Goal: Obtain resource: Obtain resource

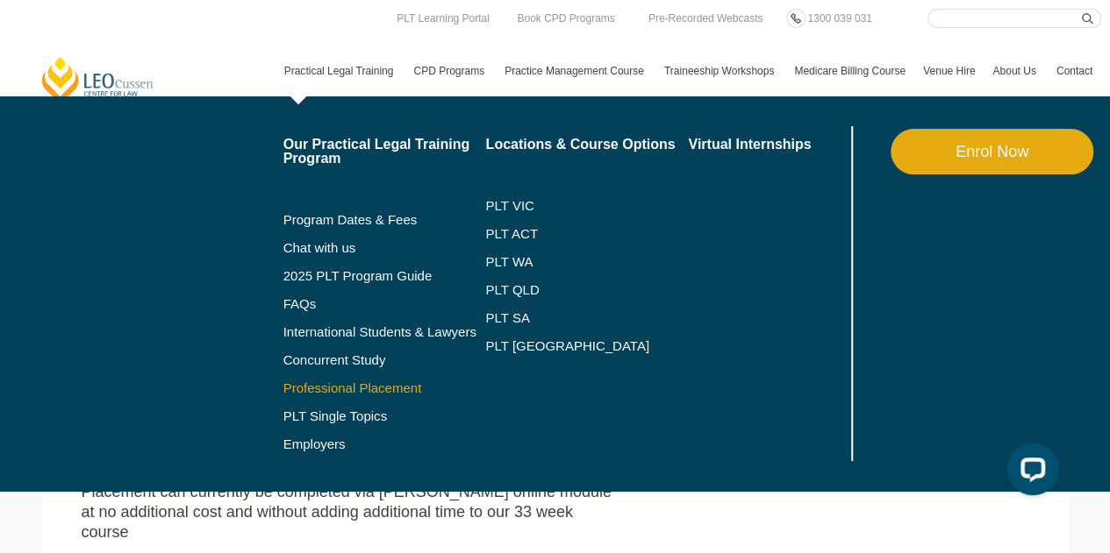
click at [389, 385] on link "Professional Placement" at bounding box center [384, 389] width 203 height 14
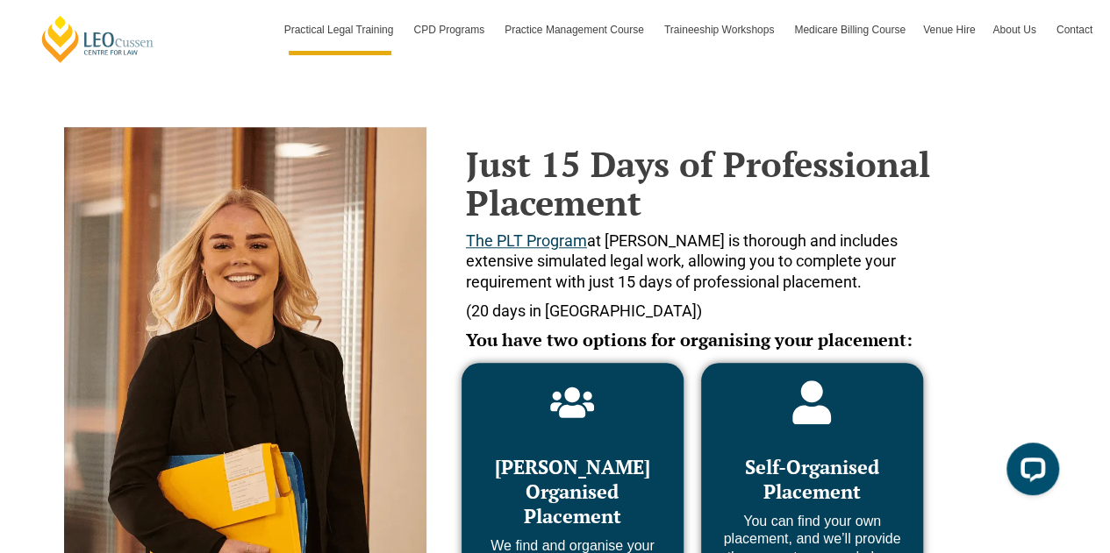
scroll to position [696, 0]
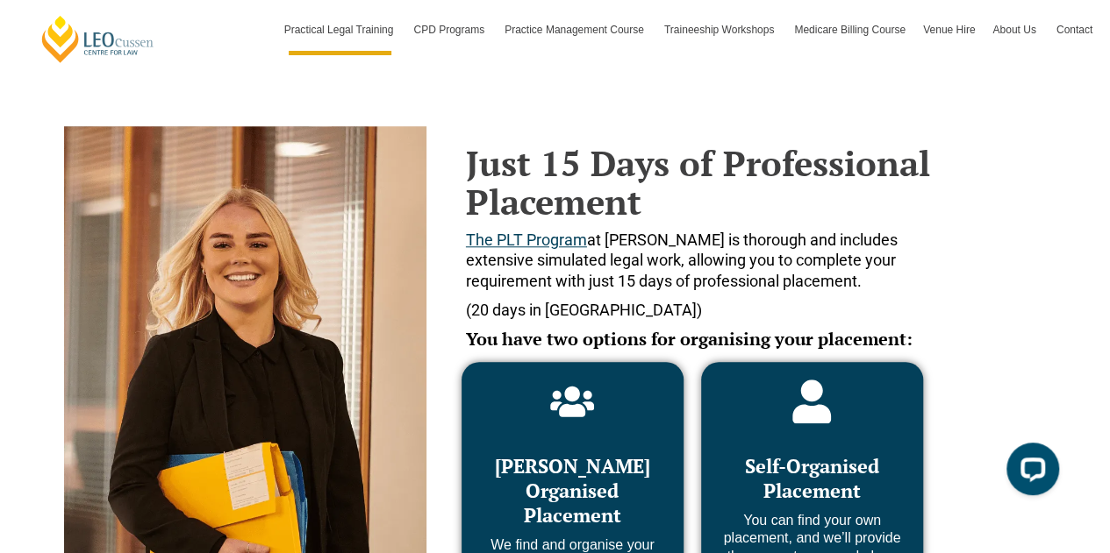
click at [813, 422] on icon at bounding box center [812, 402] width 39 height 44
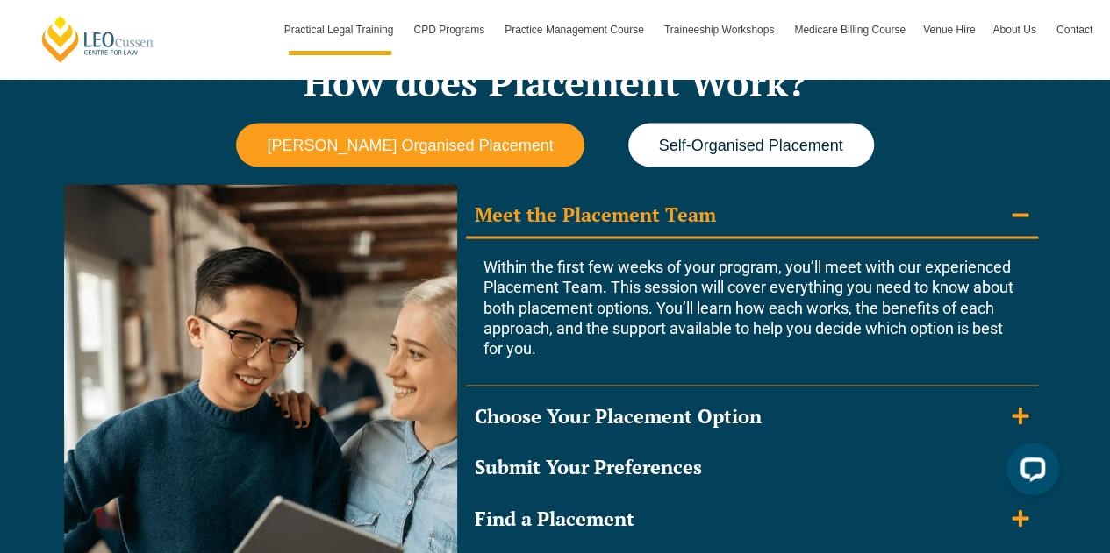
scroll to position [1537, 0]
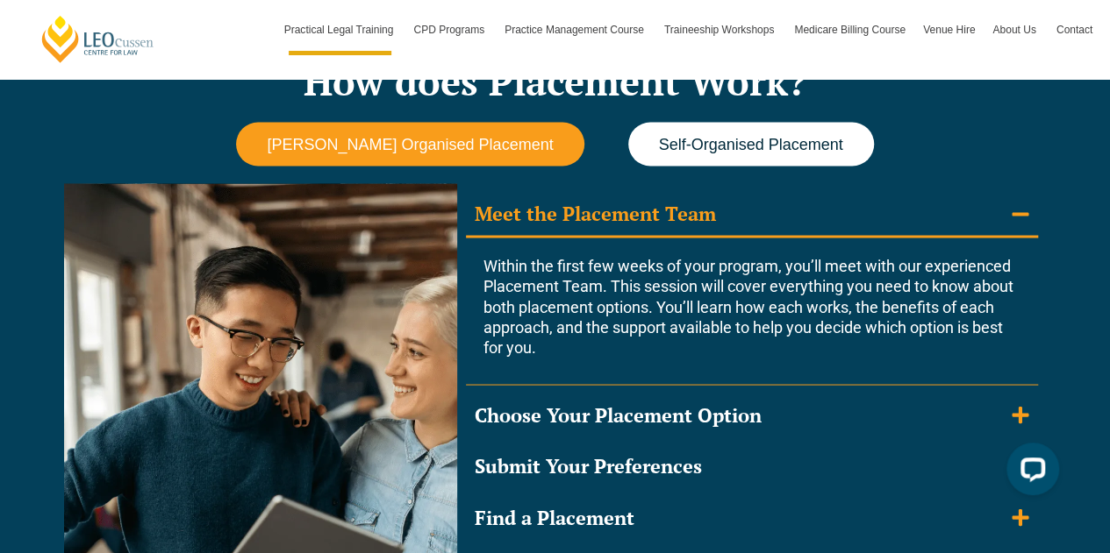
click at [749, 154] on button "Self-Organised Placement" at bounding box center [751, 144] width 246 height 45
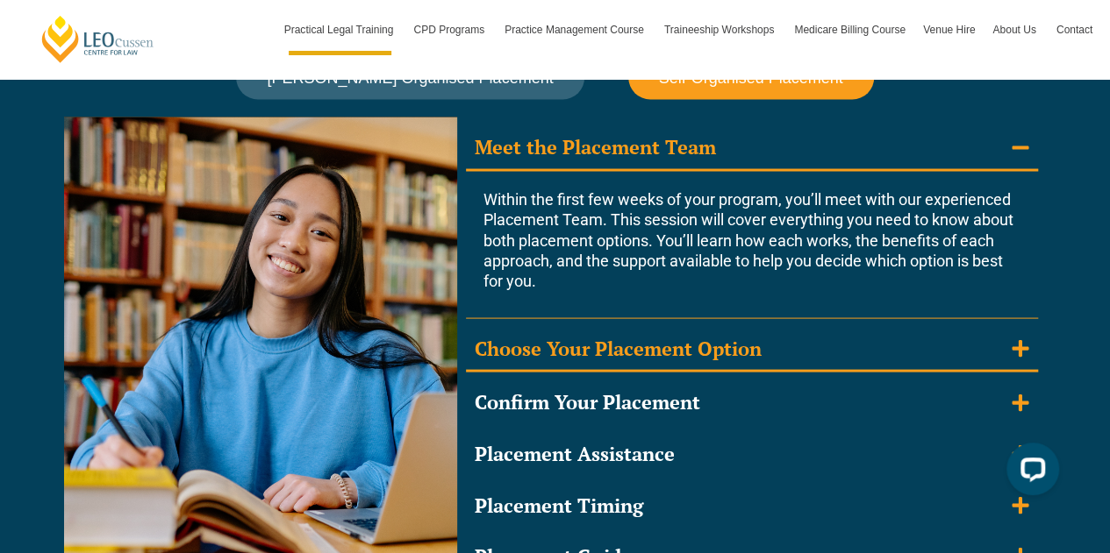
scroll to position [1658, 0]
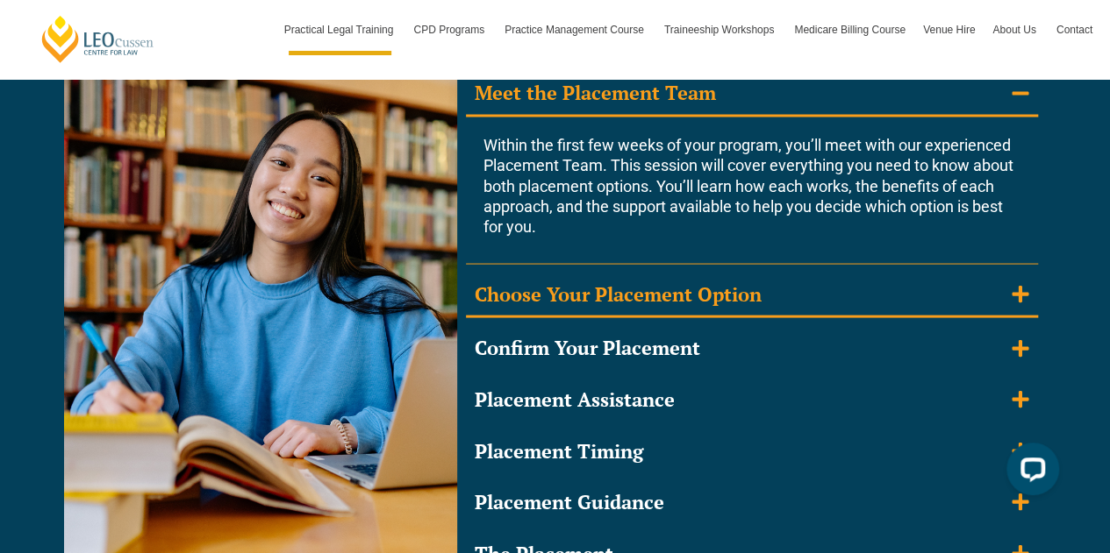
click at [795, 308] on summary "Choose Your Placement Option" at bounding box center [752, 296] width 572 height 46
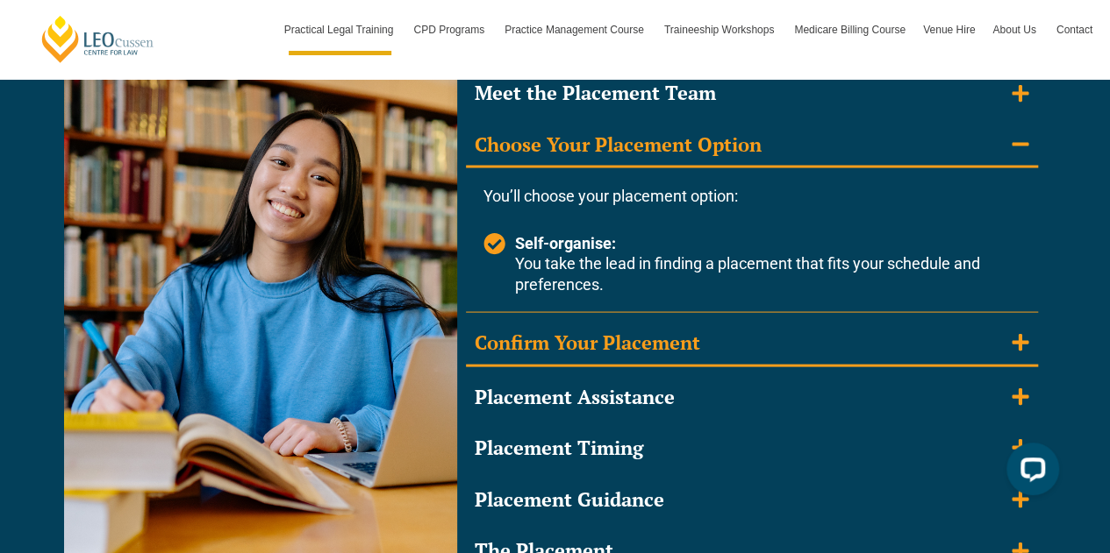
click at [792, 338] on summary "Confirm Your Placement" at bounding box center [752, 344] width 572 height 46
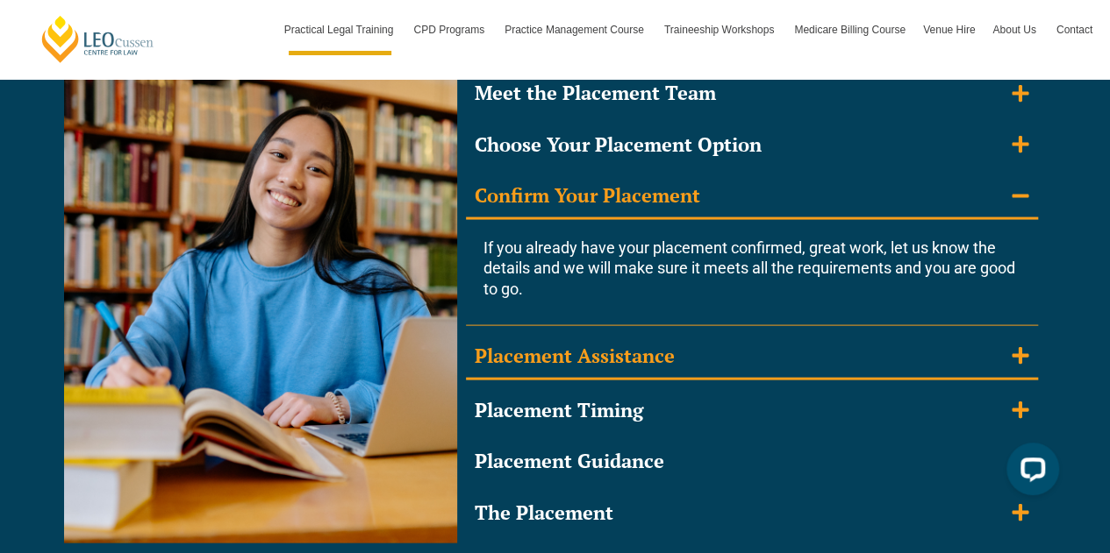
click at [796, 350] on summary "Placement Assistance" at bounding box center [752, 357] width 572 height 46
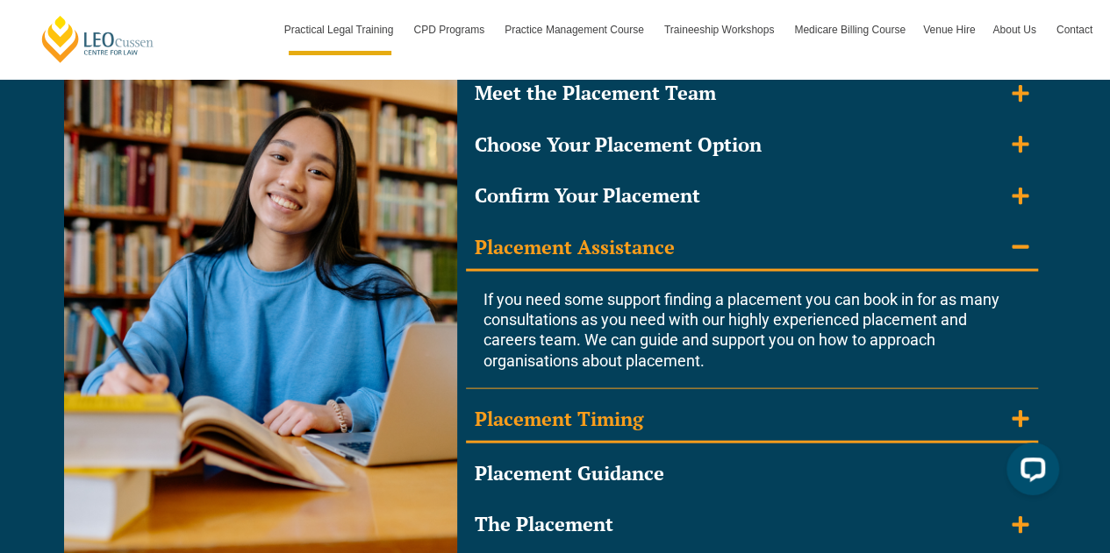
click at [784, 415] on summary "Placement Timing" at bounding box center [752, 420] width 572 height 46
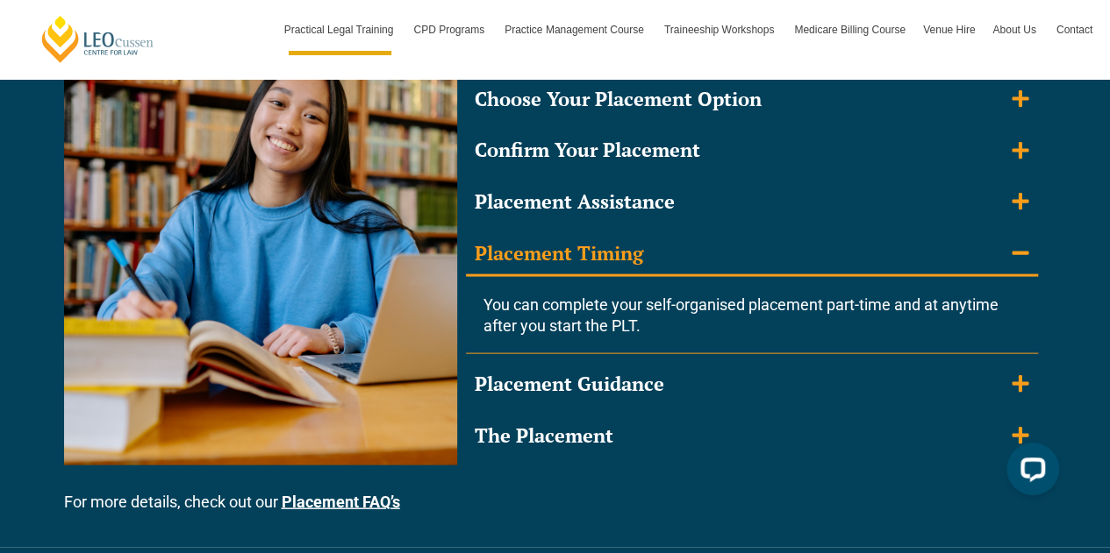
scroll to position [1706, 0]
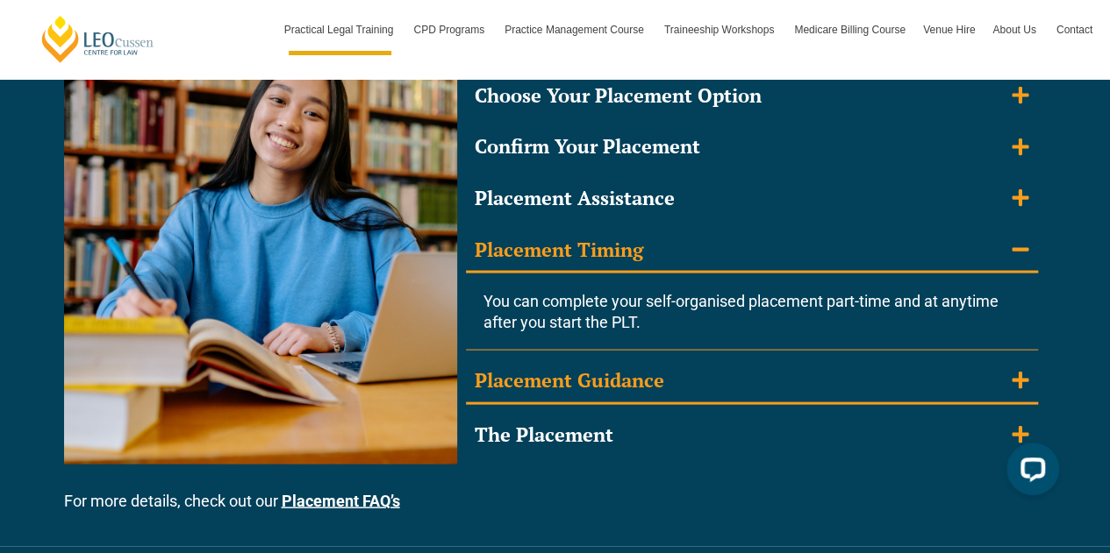
click at [711, 376] on summary "Placement Guidance" at bounding box center [752, 383] width 572 height 46
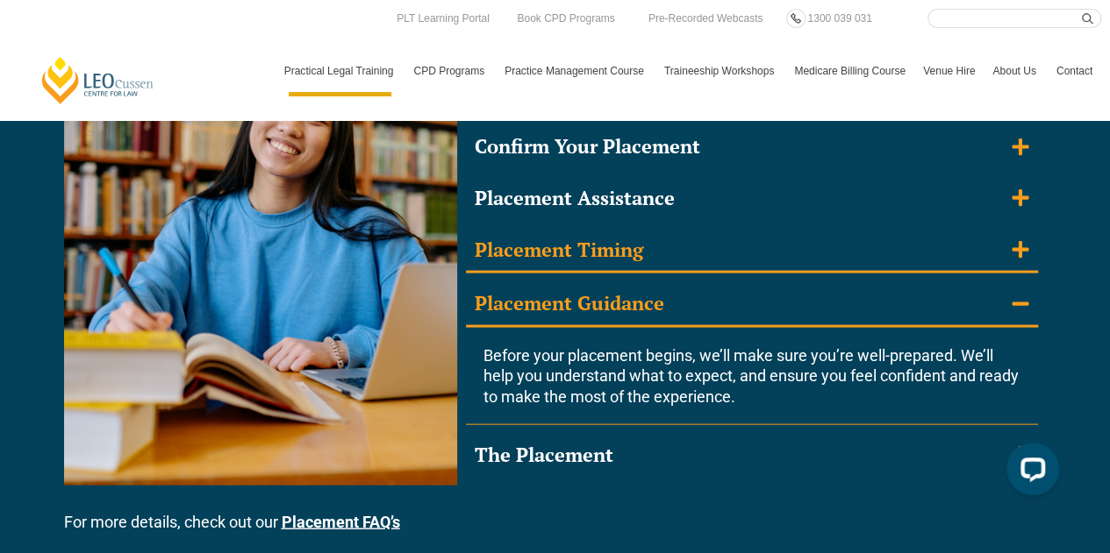
click at [807, 239] on summary "Placement Timing" at bounding box center [752, 252] width 572 height 46
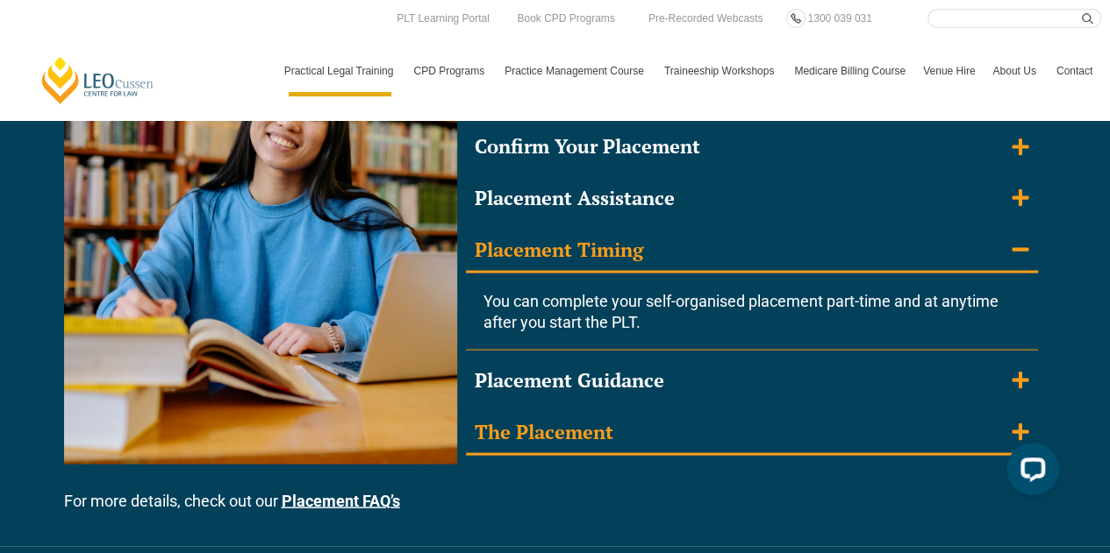
click at [791, 428] on summary "The Placement" at bounding box center [752, 434] width 572 height 46
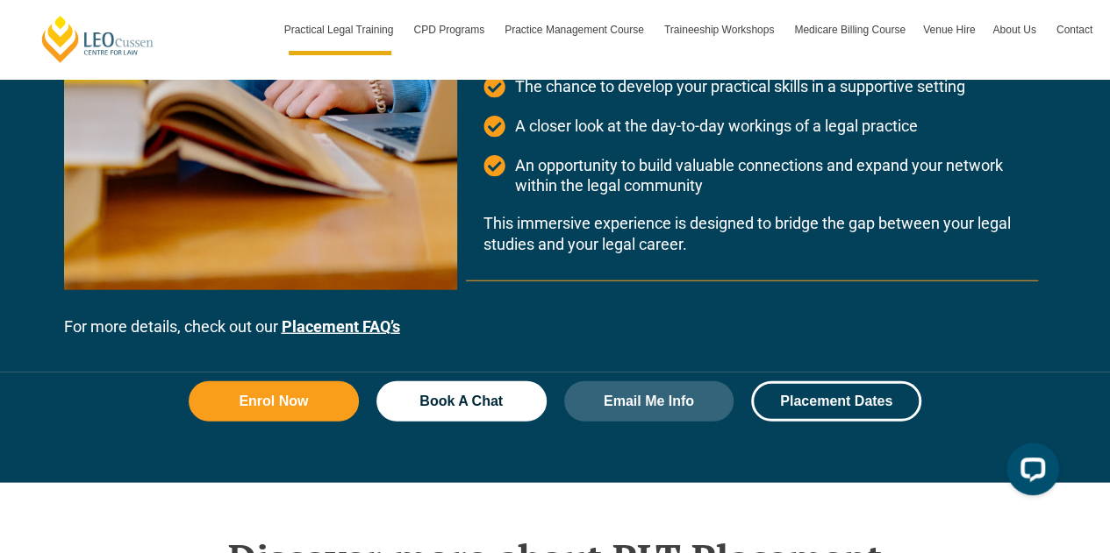
scroll to position [2149, 0]
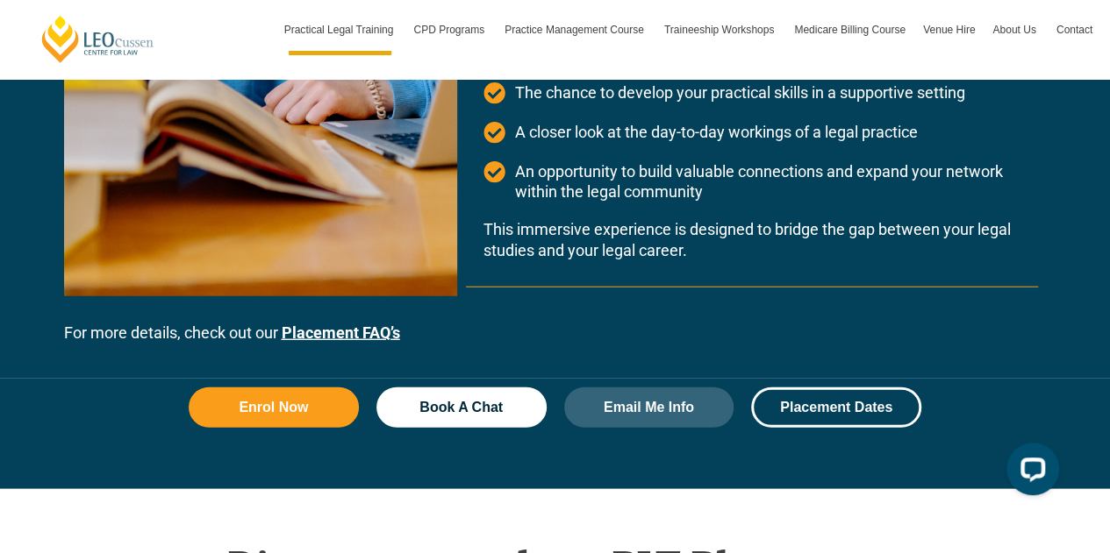
click at [339, 330] on link "Placement FAQ’s" at bounding box center [341, 333] width 118 height 18
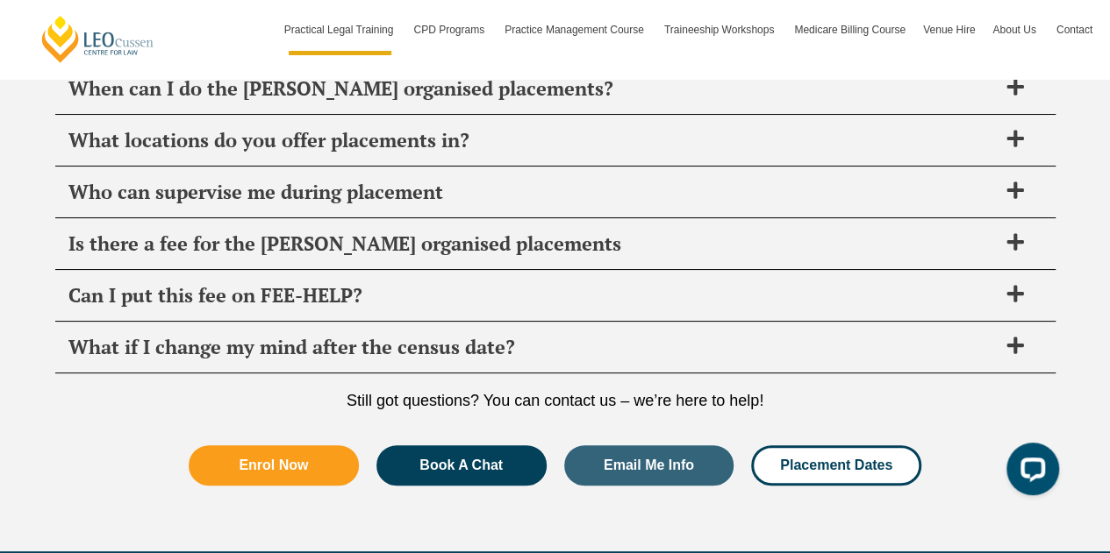
scroll to position [6640, 0]
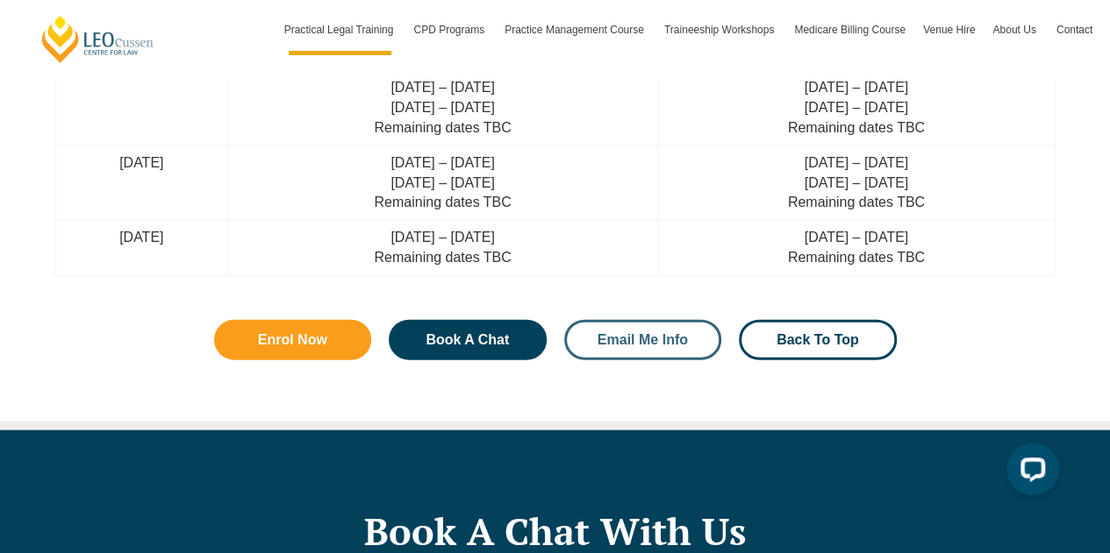
click at [614, 338] on span "Email Me Info" at bounding box center [642, 340] width 90 height 14
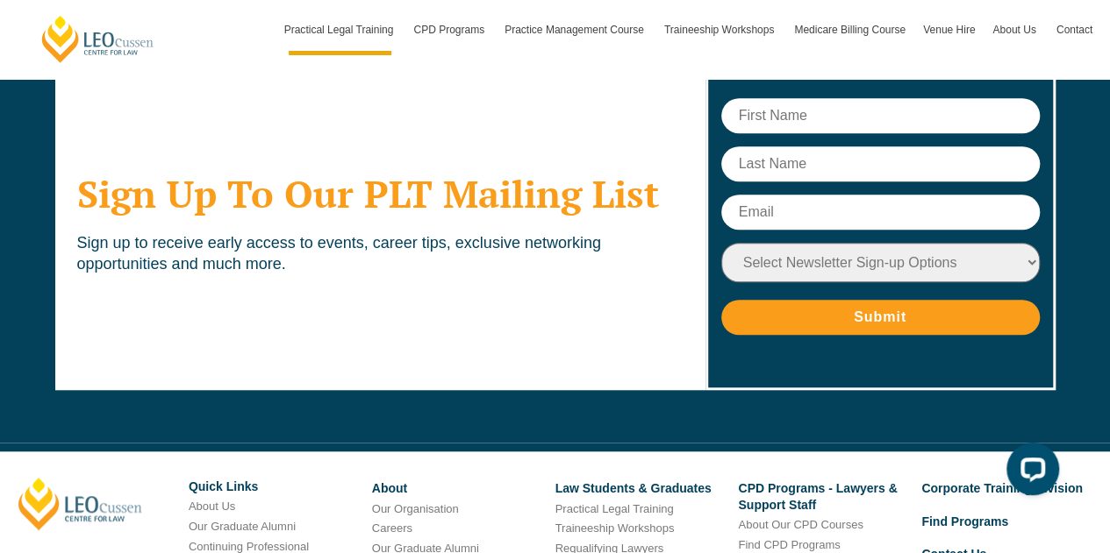
scroll to position [7189, 0]
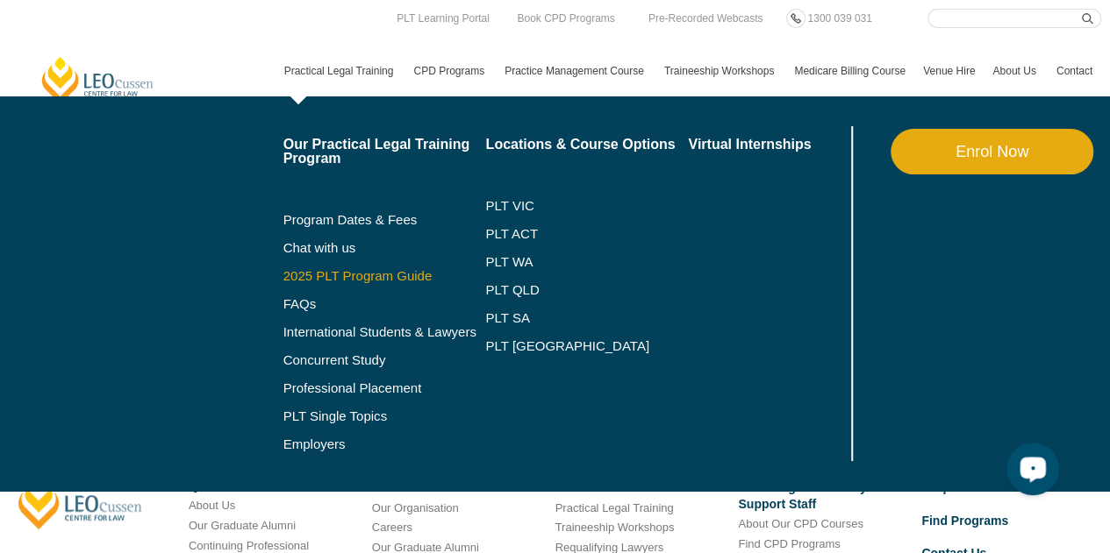
click at [385, 271] on link "2025 PLT Program Guide" at bounding box center [362, 276] width 159 height 14
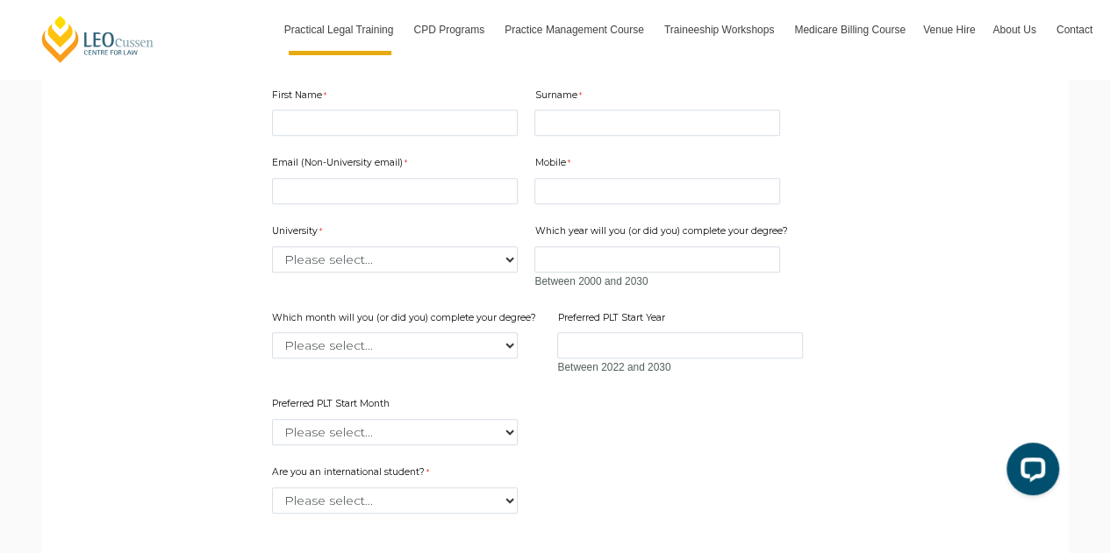
scroll to position [567, 0]
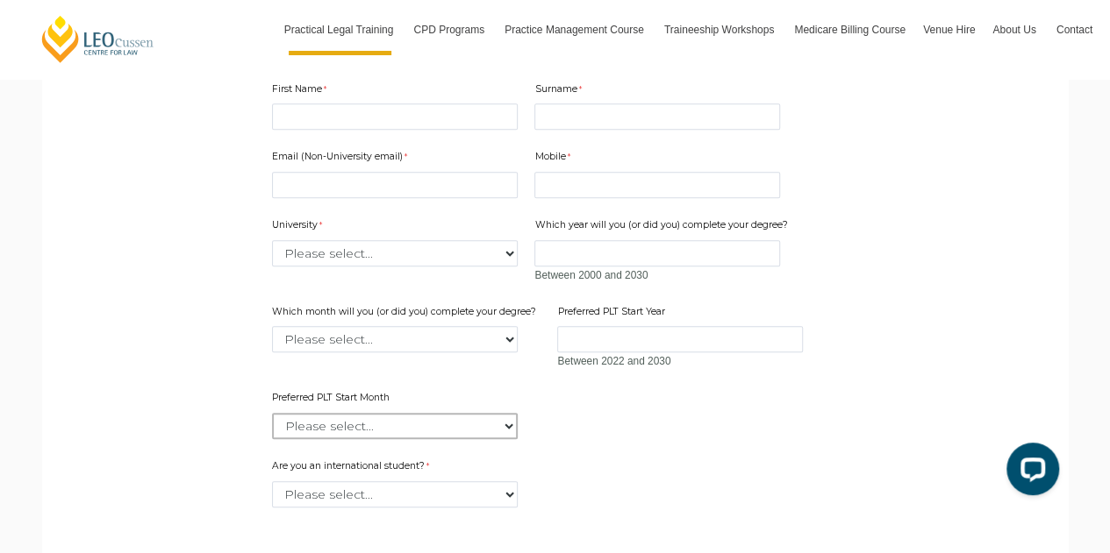
click at [481, 427] on select "Please select... January February March April May June July August September Oc…" at bounding box center [395, 426] width 246 height 26
select select "tfa_2343"
click at [272, 413] on select "Please select... January February March April May June July August September Oc…" at bounding box center [395, 426] width 246 height 26
click at [404, 130] on div "First Name" at bounding box center [395, 106] width 260 height 55
click at [387, 110] on input "First Name" at bounding box center [395, 116] width 246 height 26
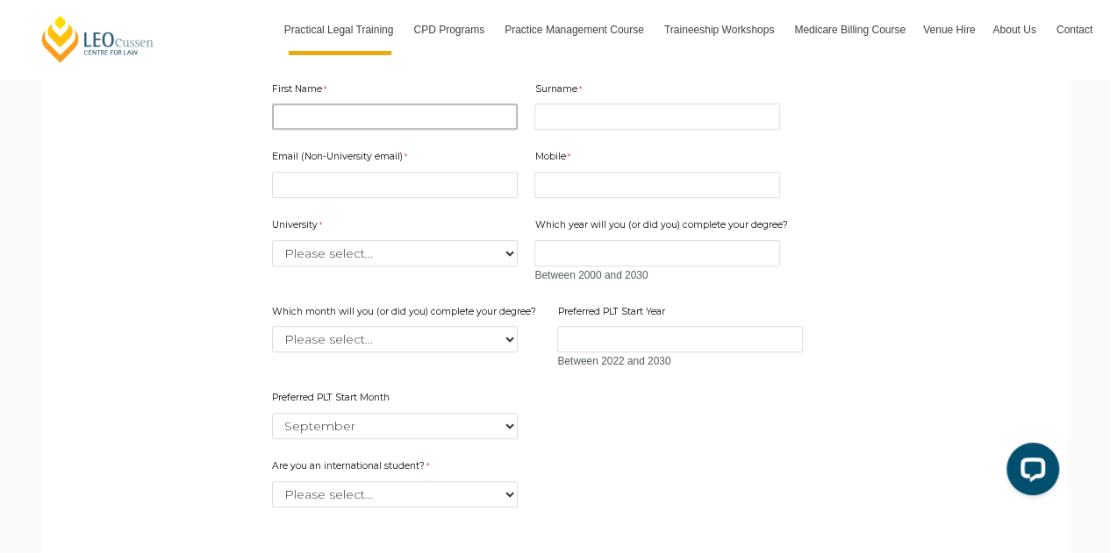
type input "Li"
type input "Sze"
type input "szelijian@gmail.com"
type input "0403863268"
click at [410, 117] on input "Li" at bounding box center [395, 116] width 246 height 26
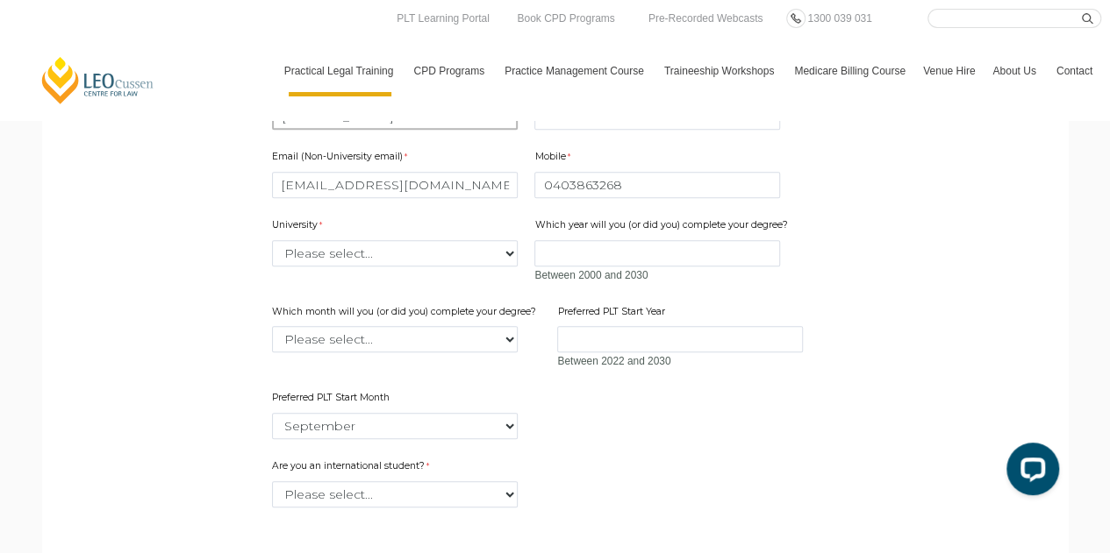
type input "Li Jian"
click at [960, 101] on header "Leo Cussen Centre for Law Search here Practical Legal Training Our Practical Le…" at bounding box center [555, 60] width 1110 height 120
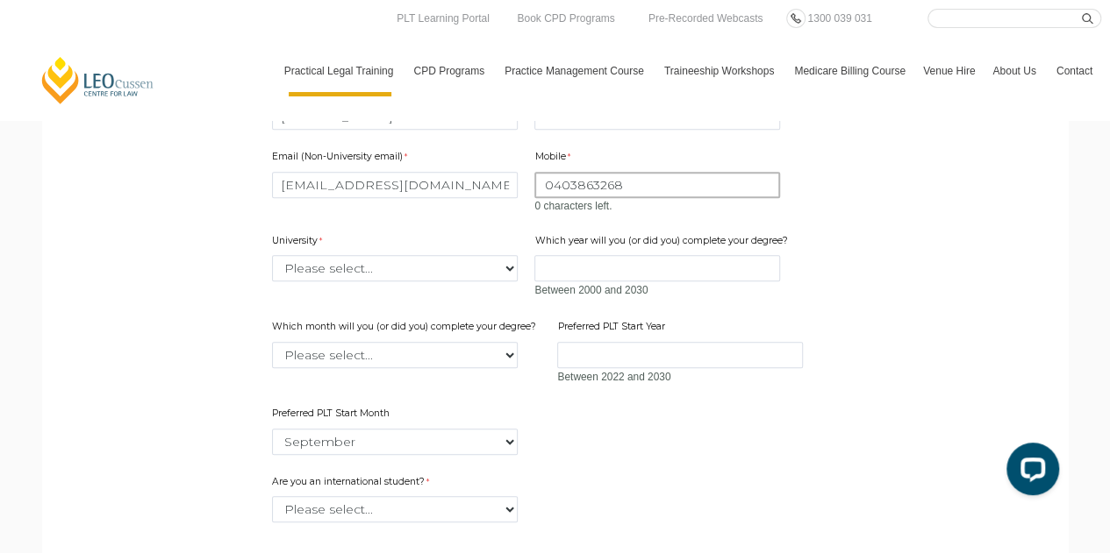
click at [706, 172] on input "0403863268" at bounding box center [657, 185] width 246 height 26
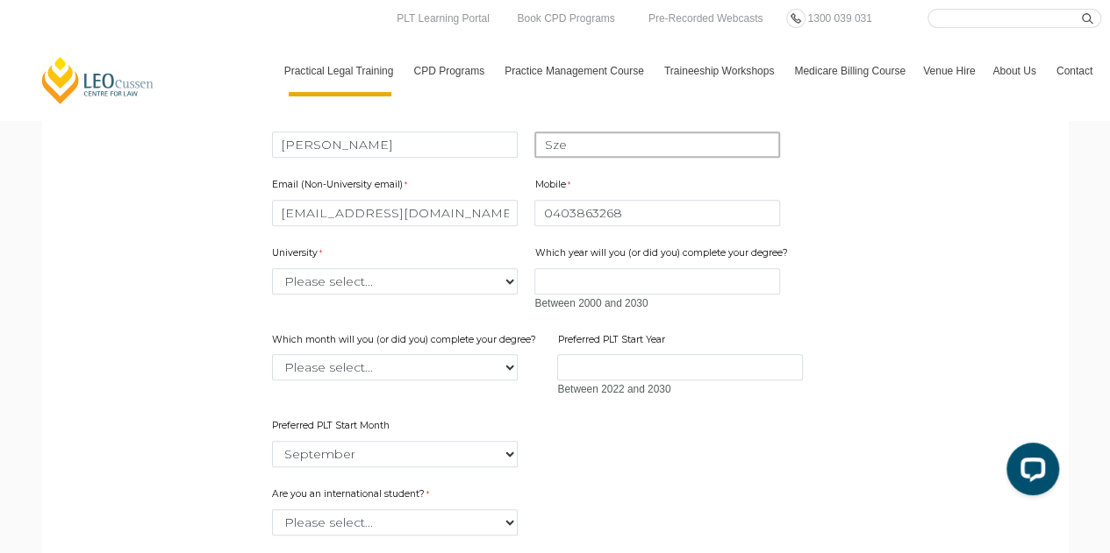
click at [674, 155] on input "Sze" at bounding box center [657, 145] width 246 height 26
click at [423, 217] on input "szelijian@gmail.com" at bounding box center [395, 213] width 246 height 26
click at [557, 322] on div "Email (Non-University email) szelijian@gmail.com Mobile 0403863268 0 characters…" at bounding box center [555, 316] width 581 height 310
click at [494, 296] on div "University Please select... Australian Catholic University Australian National …" at bounding box center [395, 270] width 260 height 55
click at [487, 283] on select "Please select... Australian Catholic University Australian National University …" at bounding box center [395, 281] width 246 height 26
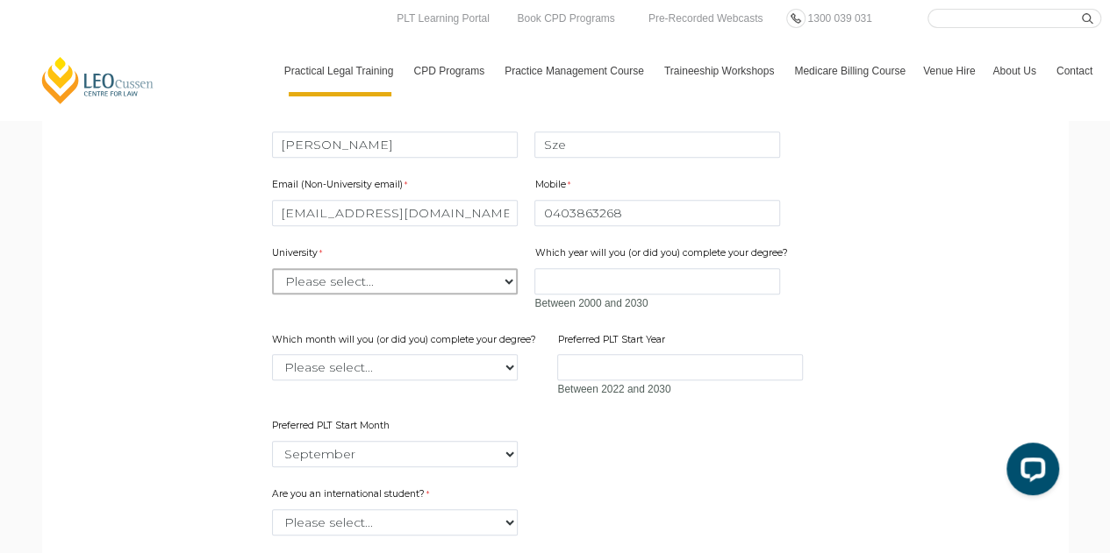
select select "tfa_2194"
click at [272, 268] on select "Please select... Australian Catholic University Australian National University …" at bounding box center [395, 281] width 246 height 26
click at [613, 277] on input "Which year will you (or did you) complete your degree?" at bounding box center [657, 281] width 246 height 26
type input "2025"
click at [481, 367] on select "Please select... January February March April May June July August September Oc…" at bounding box center [395, 367] width 246 height 26
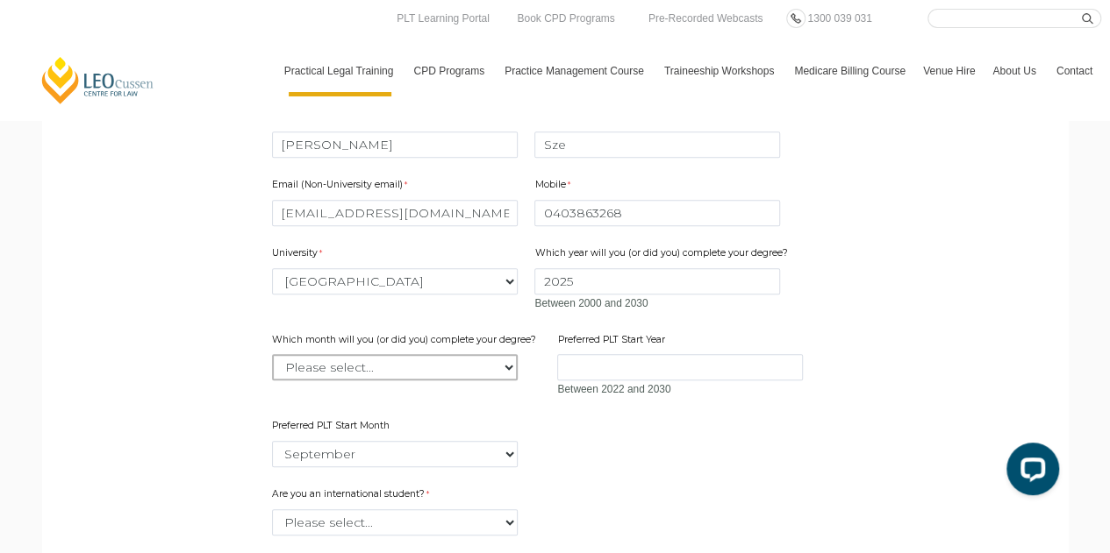
click at [488, 367] on select "Please select... January February March April May June July August September Oc…" at bounding box center [395, 367] width 246 height 26
click at [499, 370] on select "Please select... January February March April May June July August September Oc…" at bounding box center [395, 367] width 246 height 26
select select "tfa_2229"
click at [272, 354] on select "Please select... January February March April May June July August September Oc…" at bounding box center [395, 367] width 246 height 26
click at [630, 359] on input "Preferred PLT Start Year" at bounding box center [680, 367] width 246 height 26
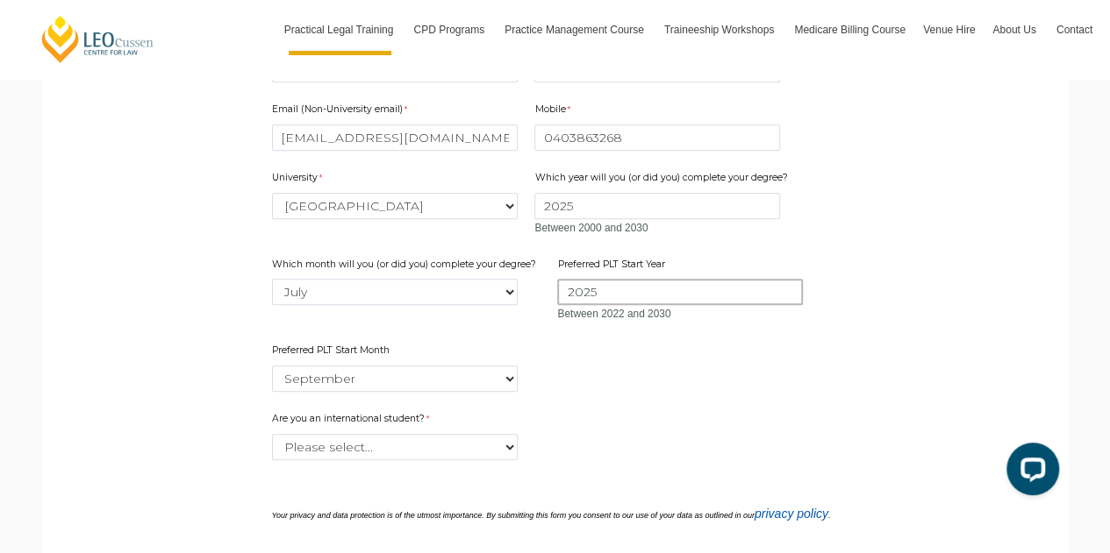
scroll to position [616, 0]
type input "2025"
click at [481, 444] on select "Please select... Yes No" at bounding box center [395, 446] width 246 height 26
select select "tfa_59"
click at [272, 433] on select "Please select... Yes No" at bounding box center [395, 446] width 246 height 26
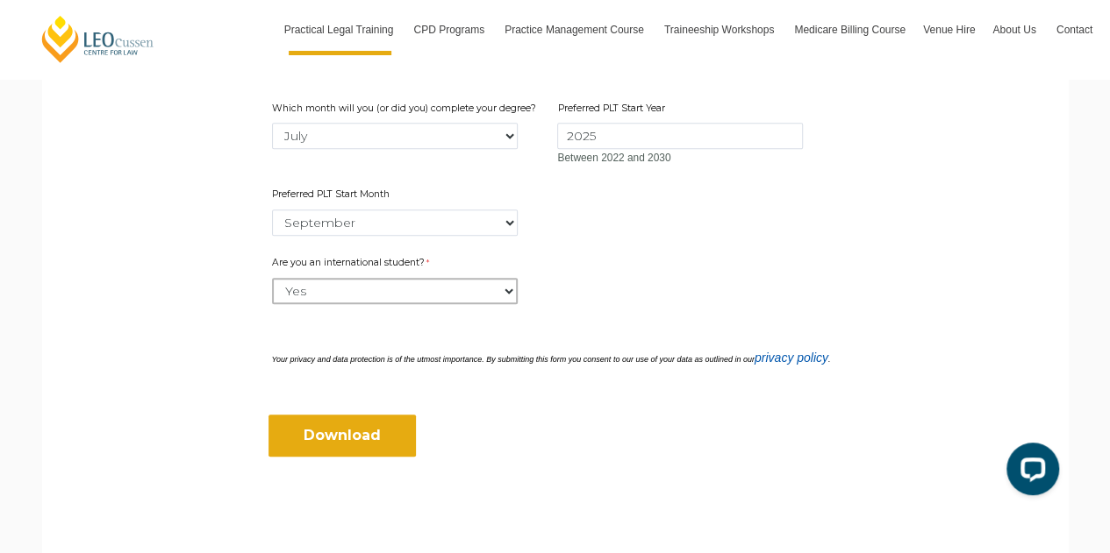
scroll to position [773, 0]
click at [381, 442] on input "Download" at bounding box center [341, 434] width 147 height 42
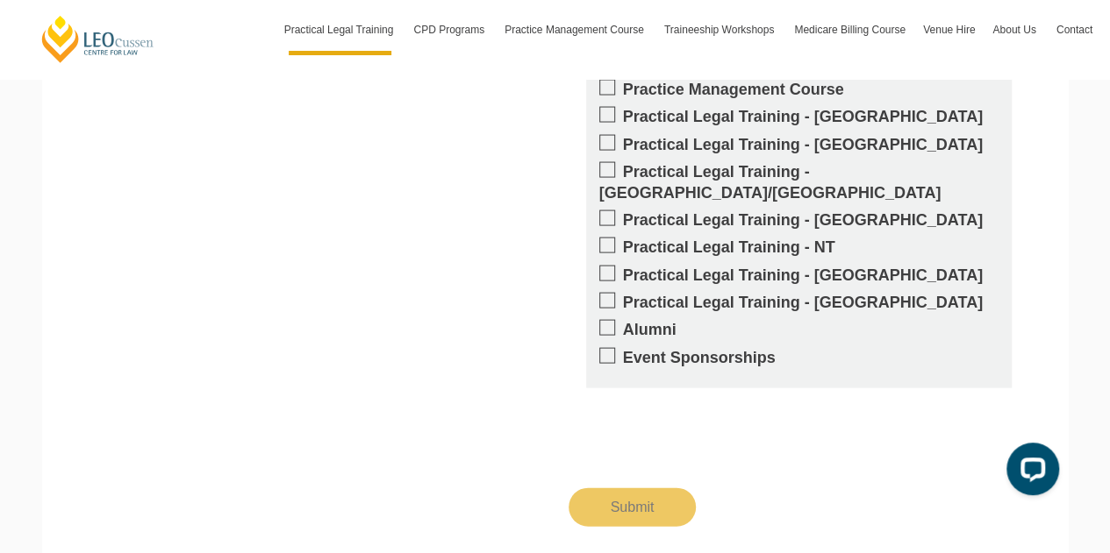
scroll to position [1713, 0]
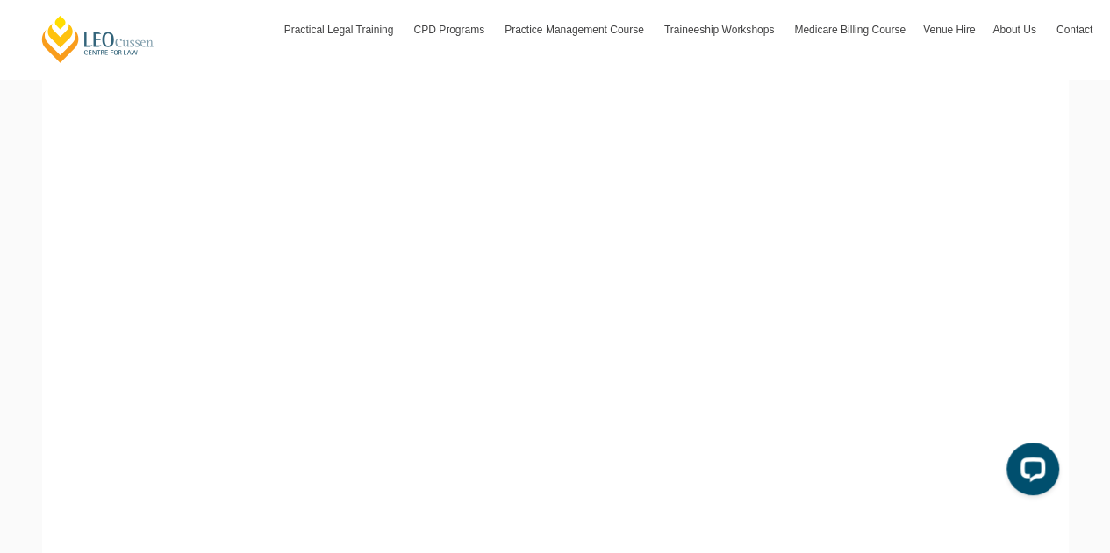
scroll to position [356, 0]
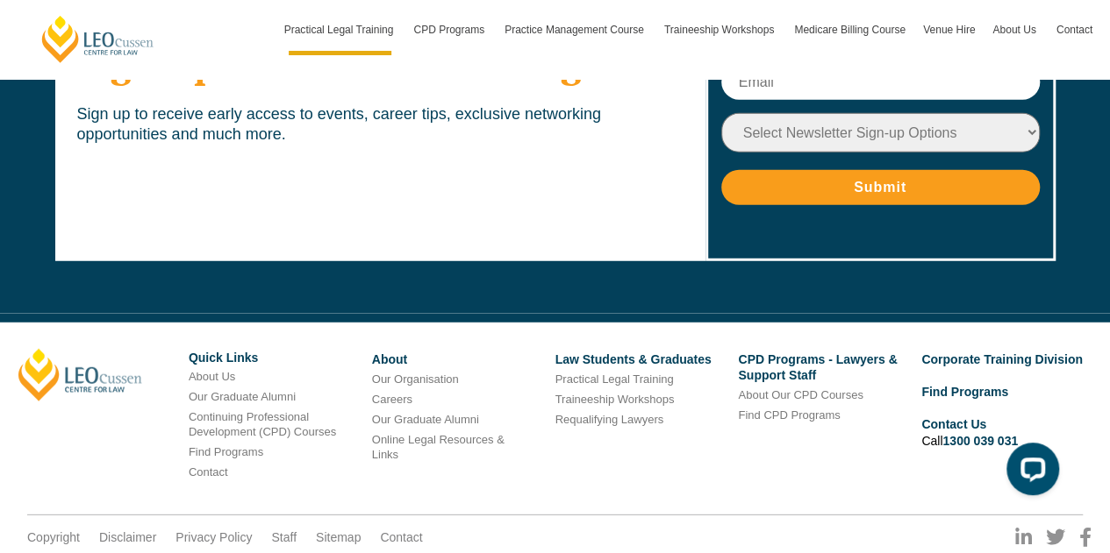
scroll to position [8931, 0]
